Goal: Information Seeking & Learning: Learn about a topic

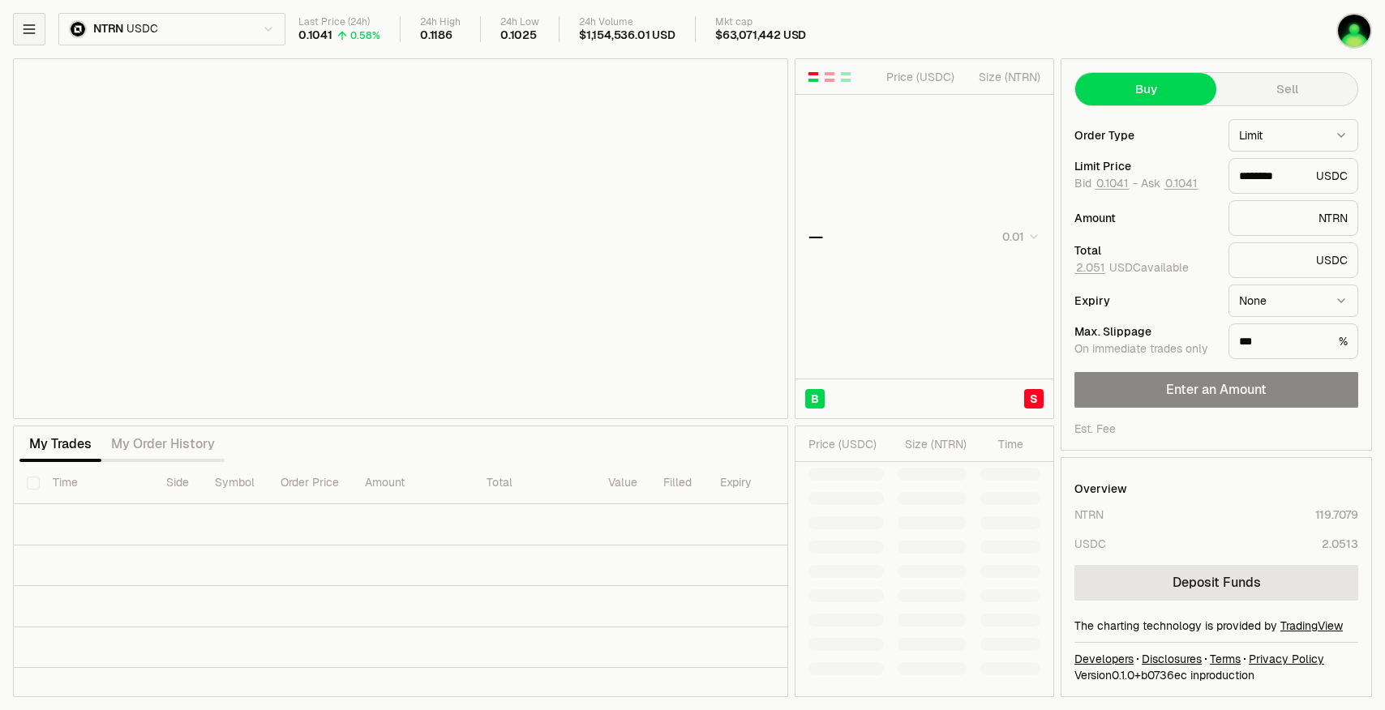
click at [34, 27] on icon "button" at bounding box center [29, 29] width 16 height 16
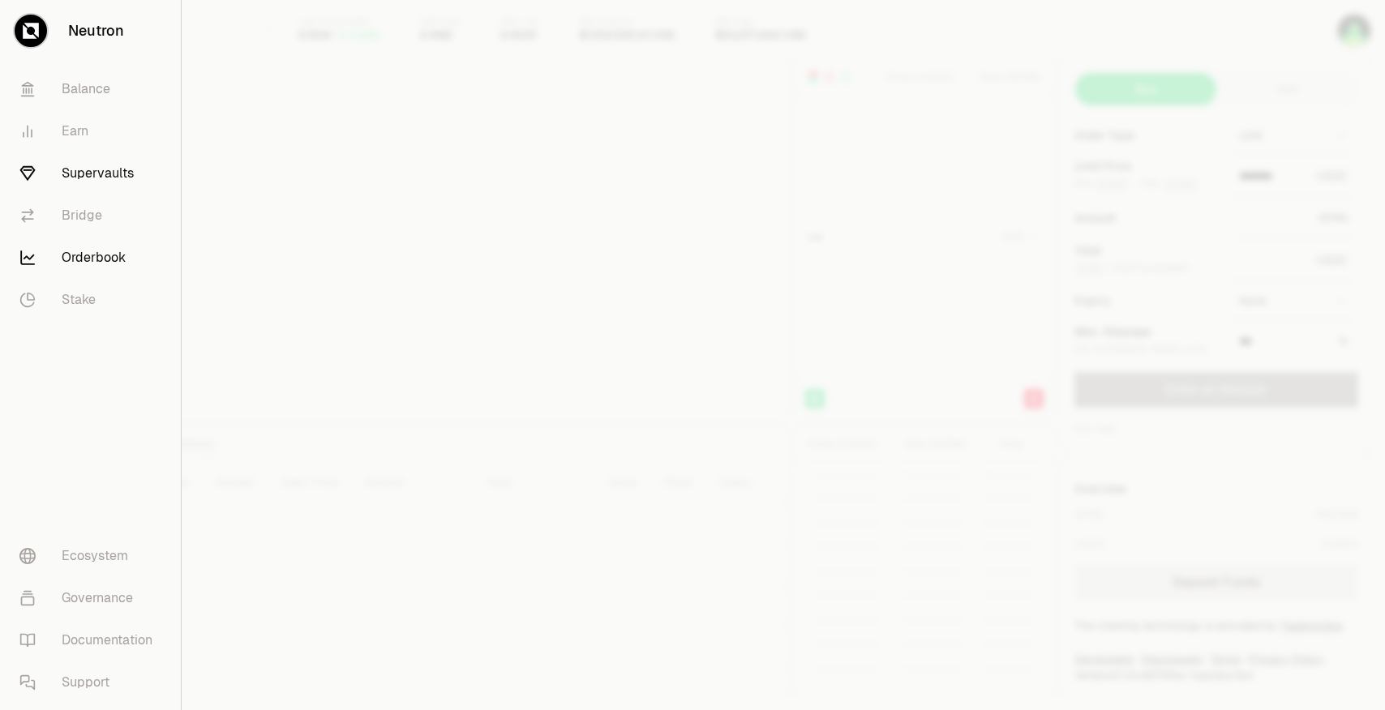
click at [82, 176] on link "Supervaults" at bounding box center [90, 173] width 168 height 42
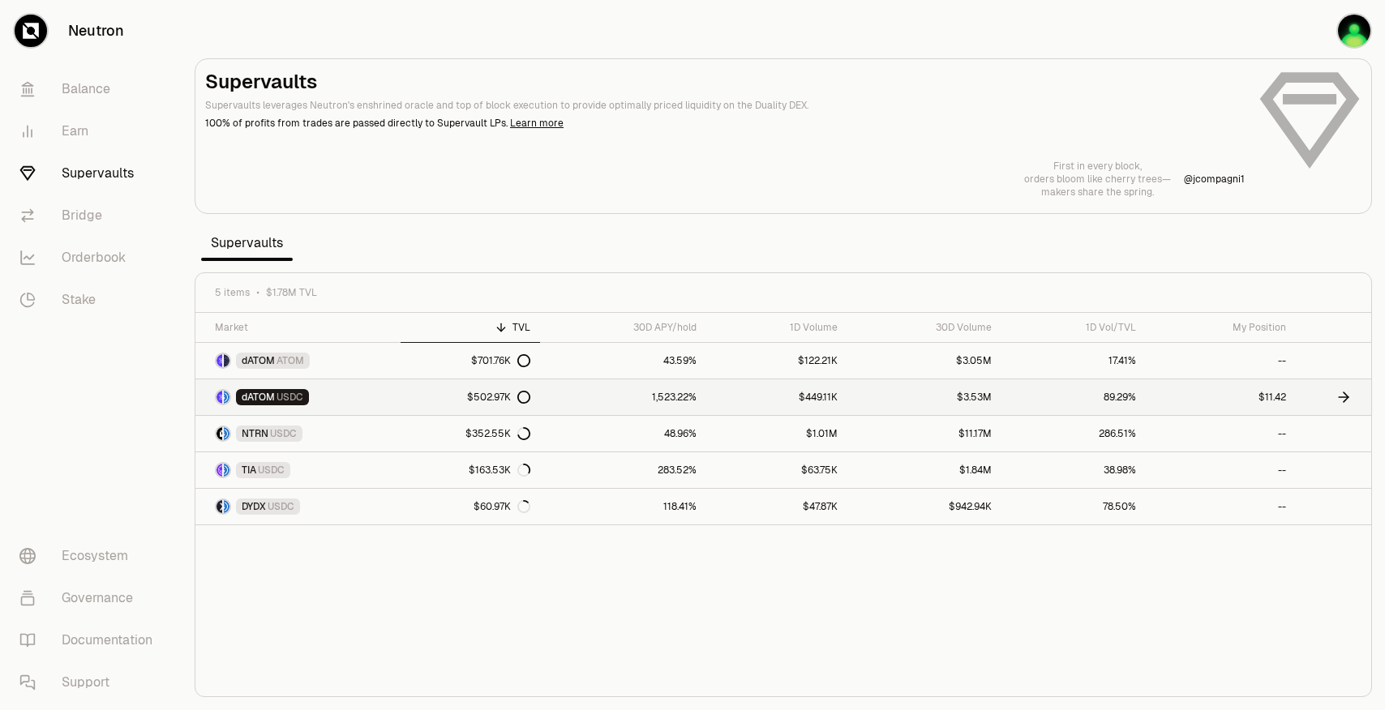
click at [685, 399] on link "1,523.22%" at bounding box center [623, 397] width 166 height 36
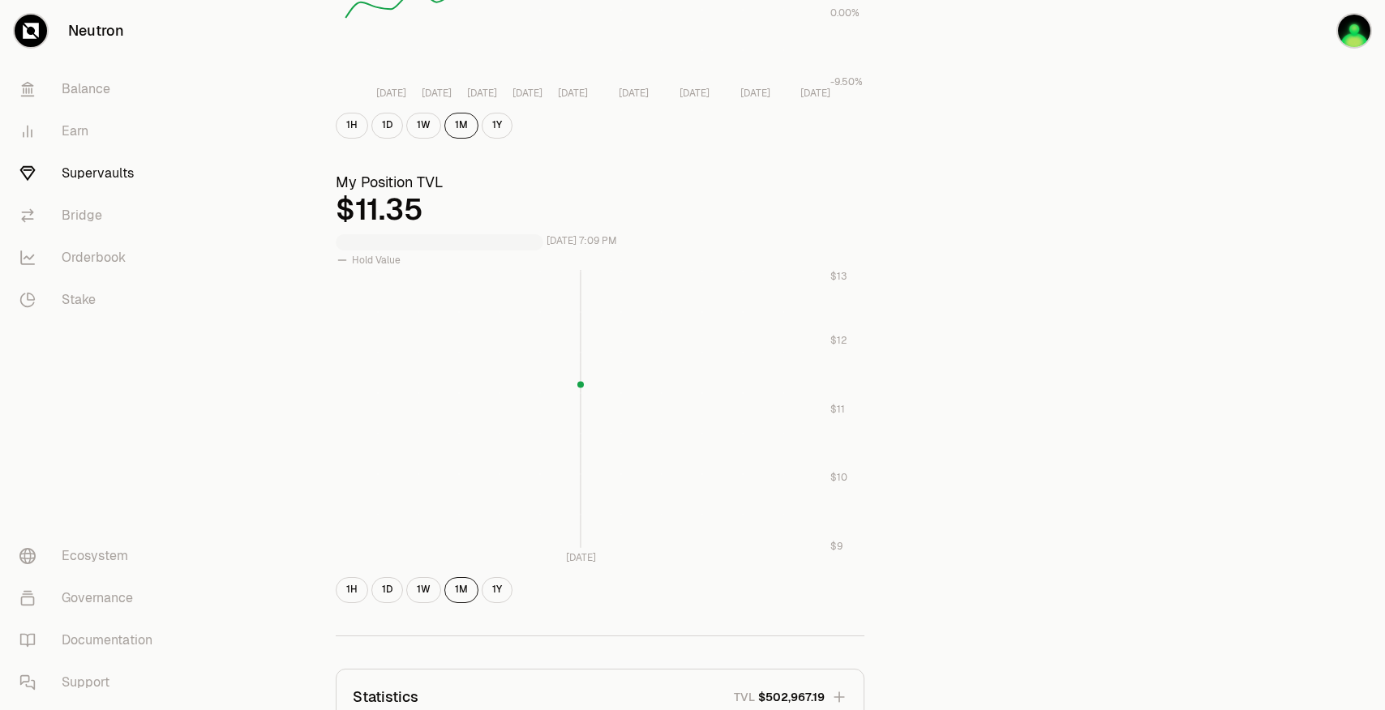
scroll to position [468, 0]
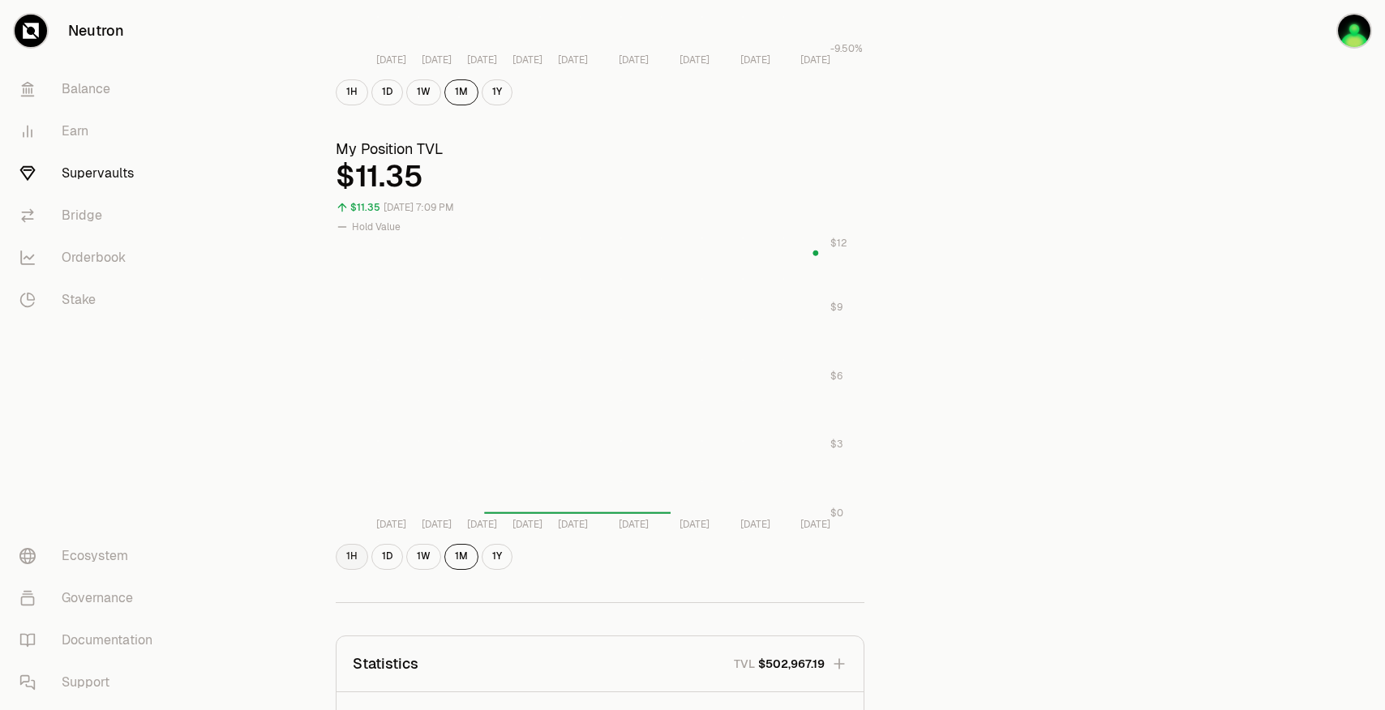
click at [354, 557] on button "1H" at bounding box center [352, 557] width 32 height 26
click at [383, 555] on button "1D" at bounding box center [387, 557] width 32 height 26
click at [419, 558] on button "1W" at bounding box center [423, 557] width 35 height 26
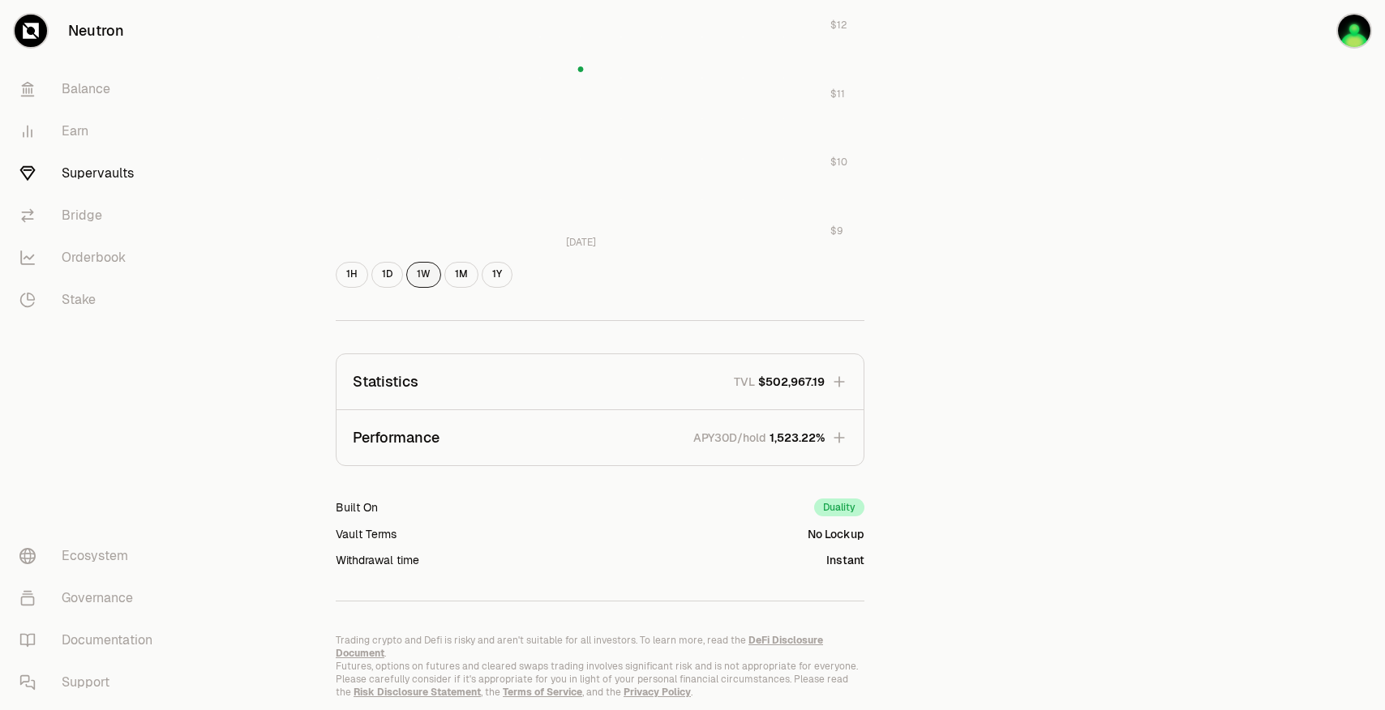
scroll to position [790, 0]
